Goal: Book appointment/travel/reservation

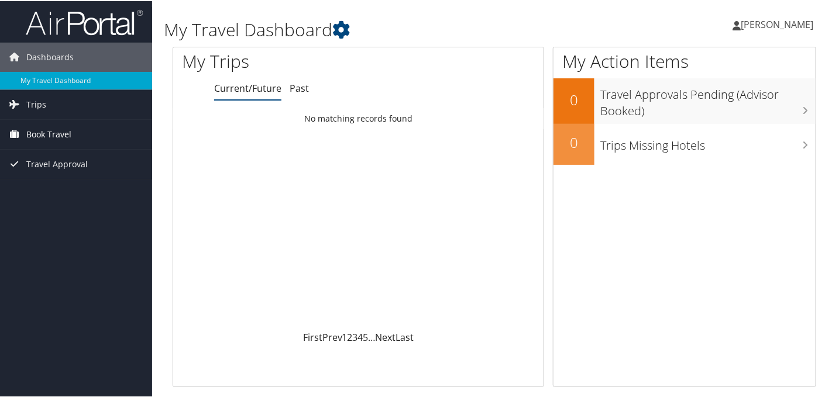
click at [61, 133] on span "Book Travel" at bounding box center [48, 133] width 45 height 29
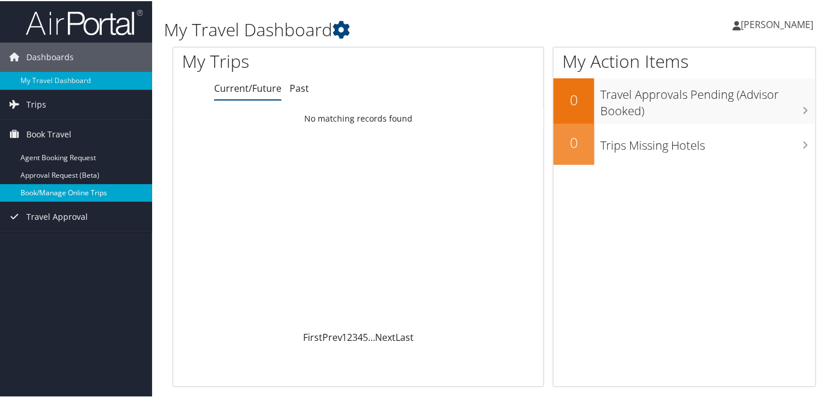
click at [68, 192] on link "Book/Manage Online Trips" at bounding box center [76, 192] width 152 height 18
click at [68, 191] on link "Book/Manage Online Trips" at bounding box center [76, 192] width 152 height 18
